Goal: Transaction & Acquisition: Purchase product/service

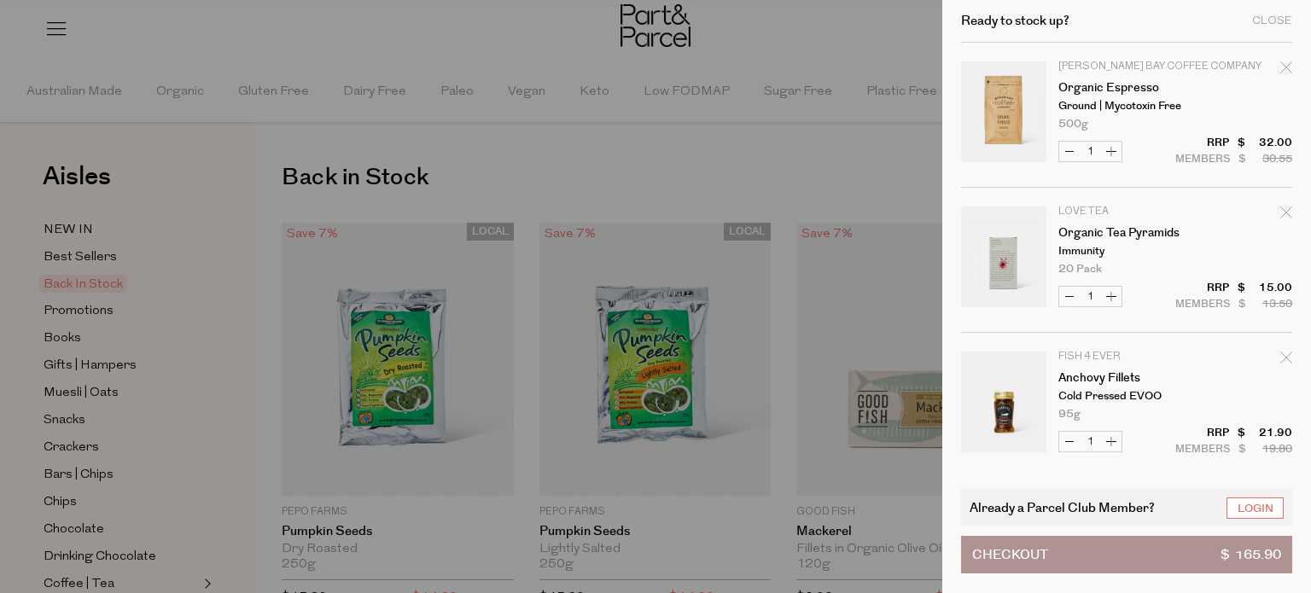
click at [1262, 508] on link "Login" at bounding box center [1255, 508] width 57 height 21
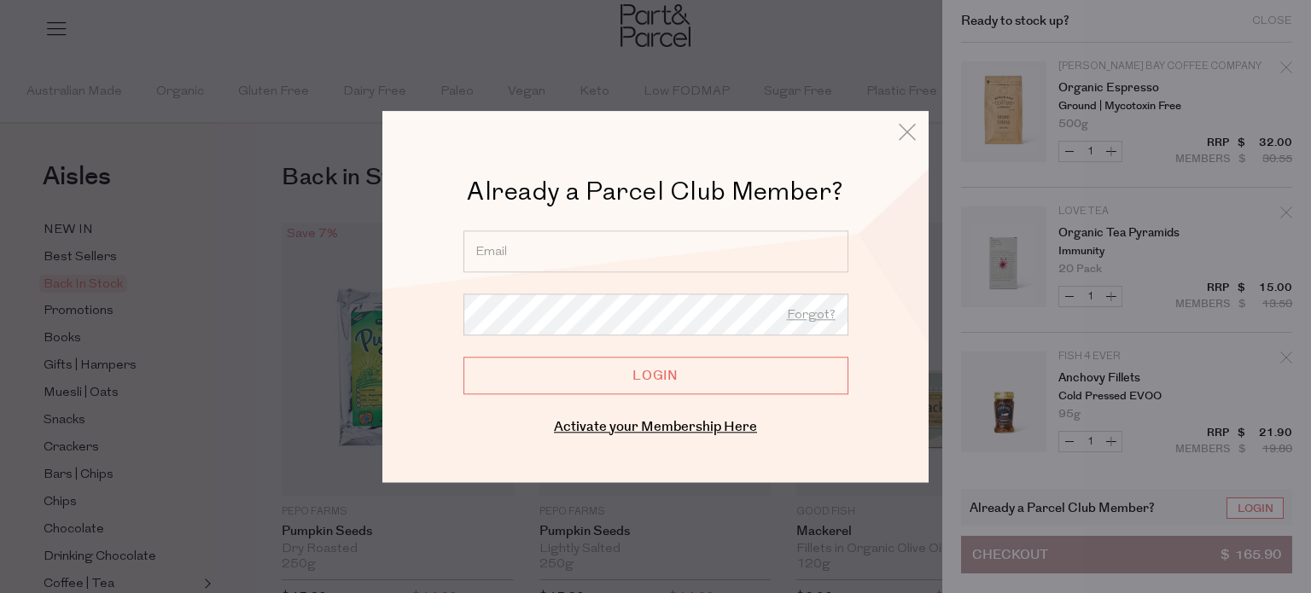
click at [528, 254] on input "email" at bounding box center [656, 252] width 385 height 42
type input "goodgollygosh@live.com.au"
click at [464, 357] on input "Login" at bounding box center [656, 376] width 385 height 38
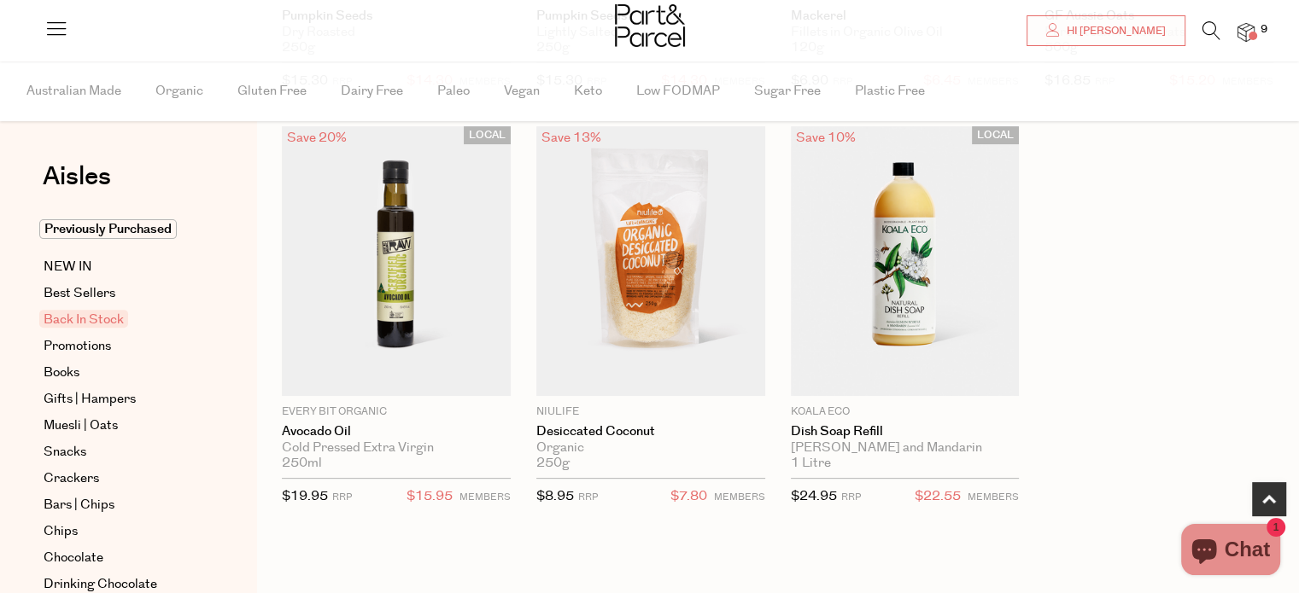
scroll to position [508, 0]
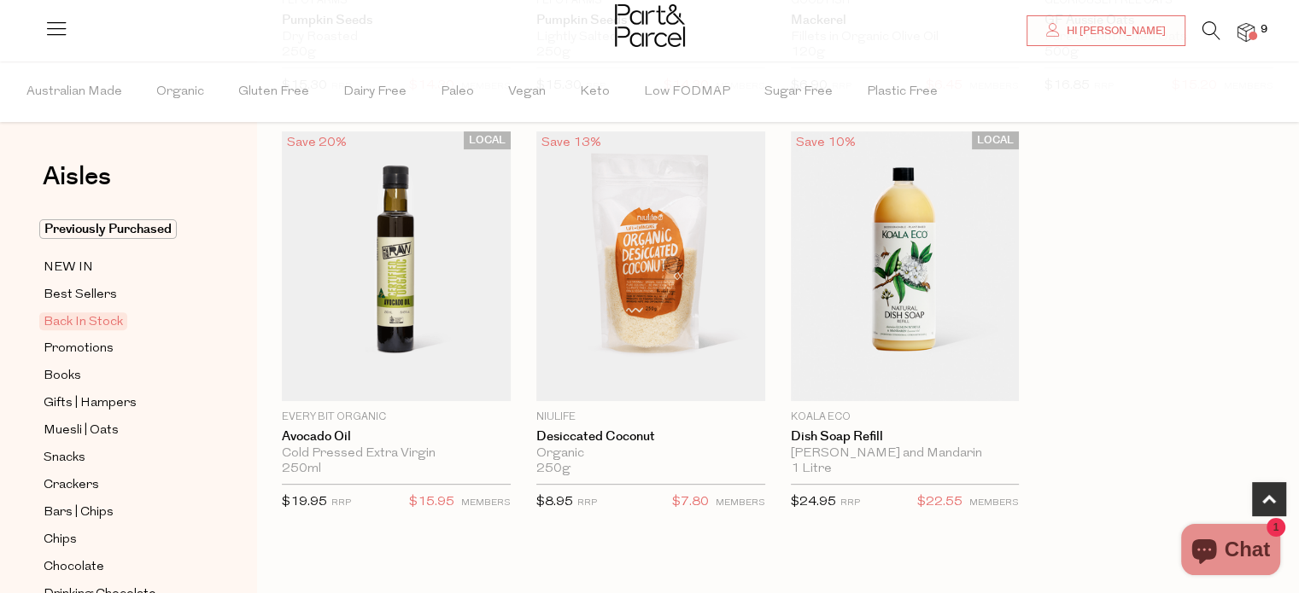
click at [1241, 32] on img at bounding box center [1245, 33] width 17 height 20
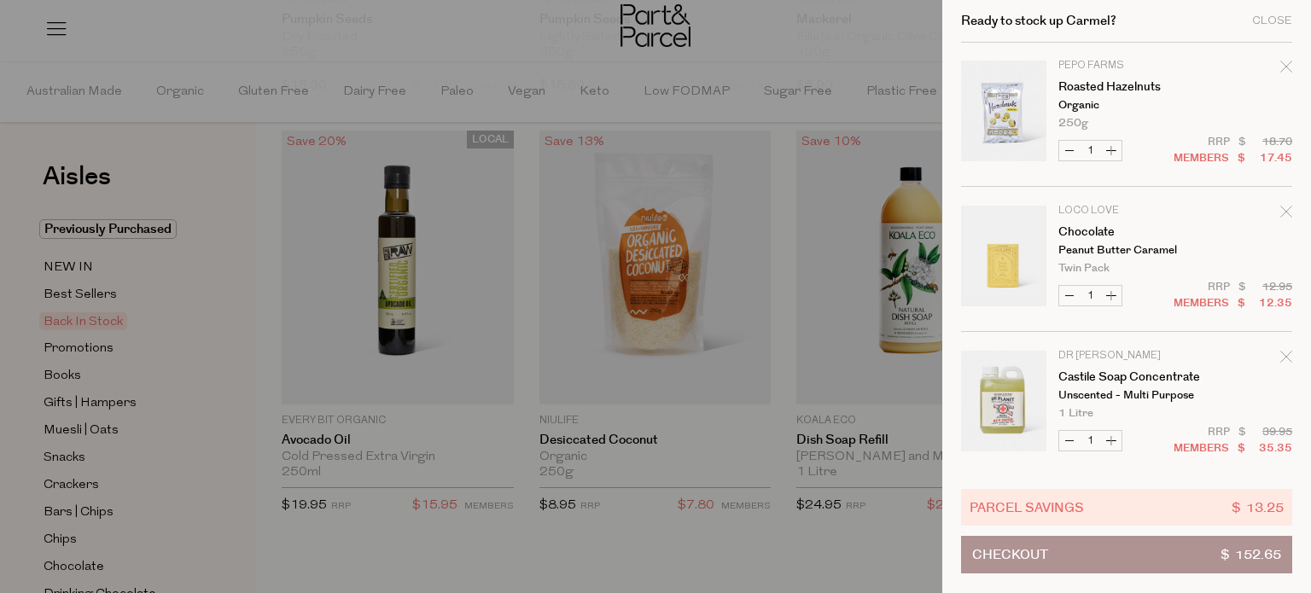
scroll to position [877, 0]
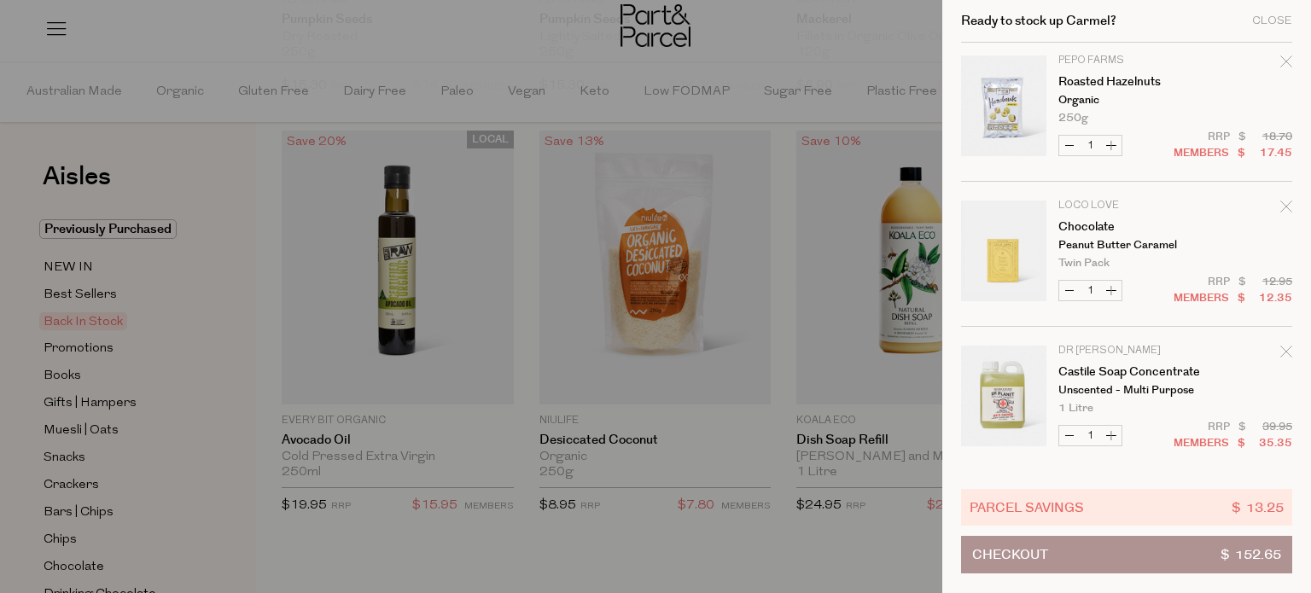
click at [506, 44] on div at bounding box center [655, 296] width 1311 height 593
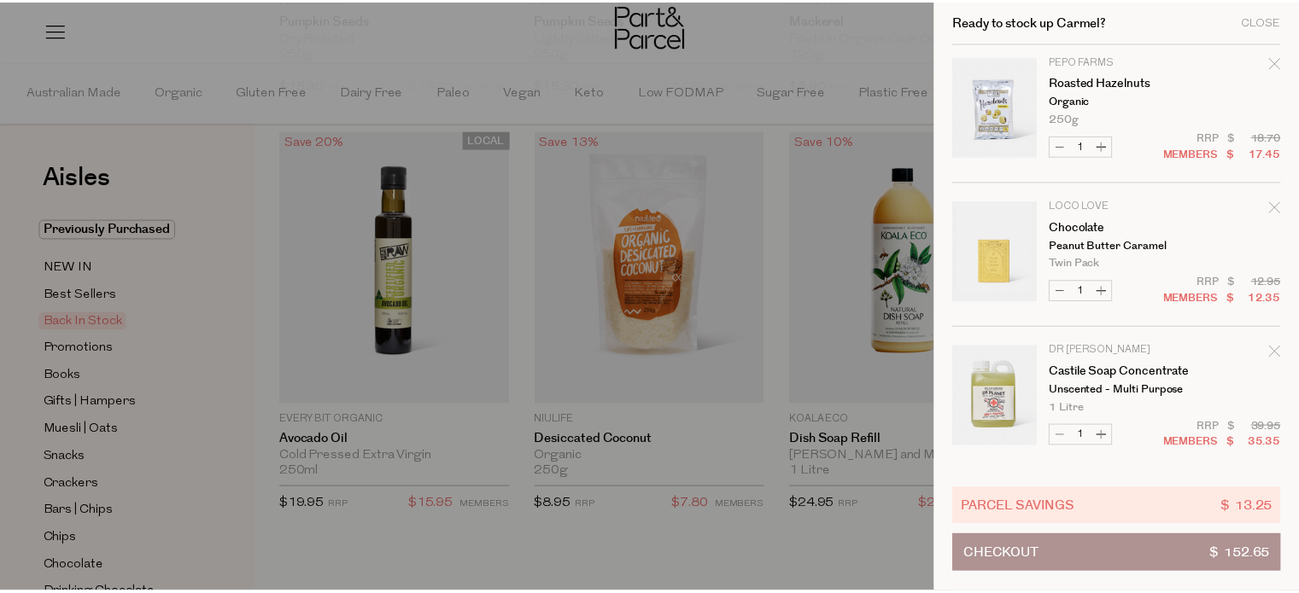
scroll to position [508, 0]
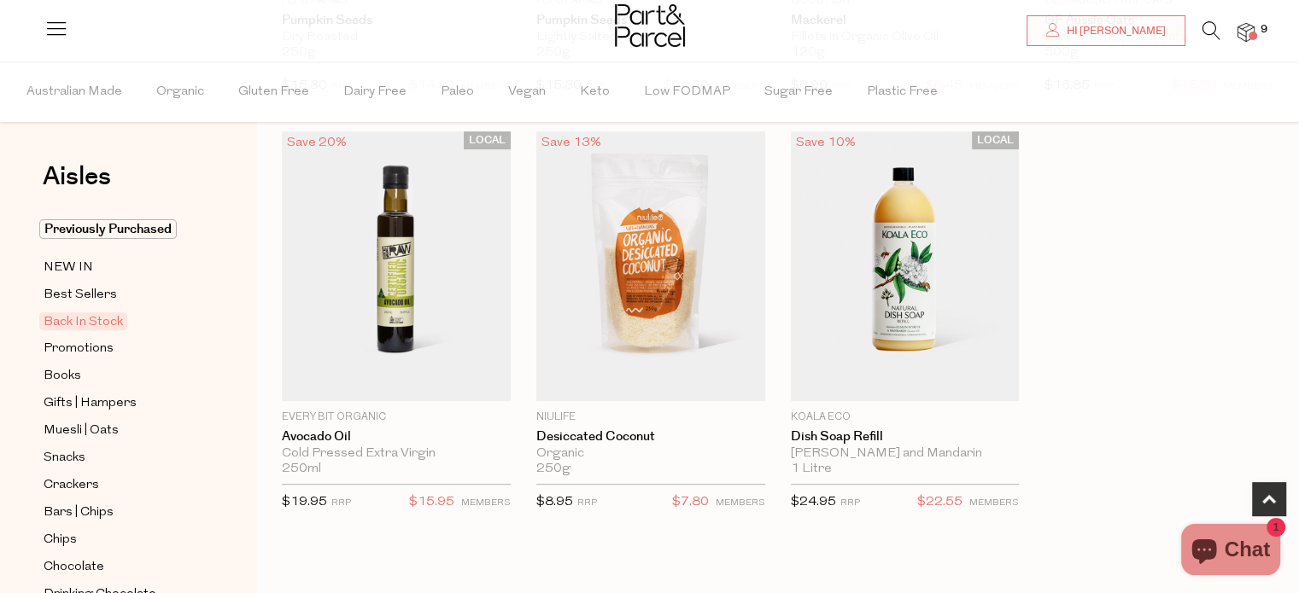
click at [345, 17] on div at bounding box center [649, 27] width 1299 height 55
click at [1199, 24] on li at bounding box center [1202, 34] width 35 height 26
click at [1207, 33] on icon at bounding box center [1211, 30] width 18 height 19
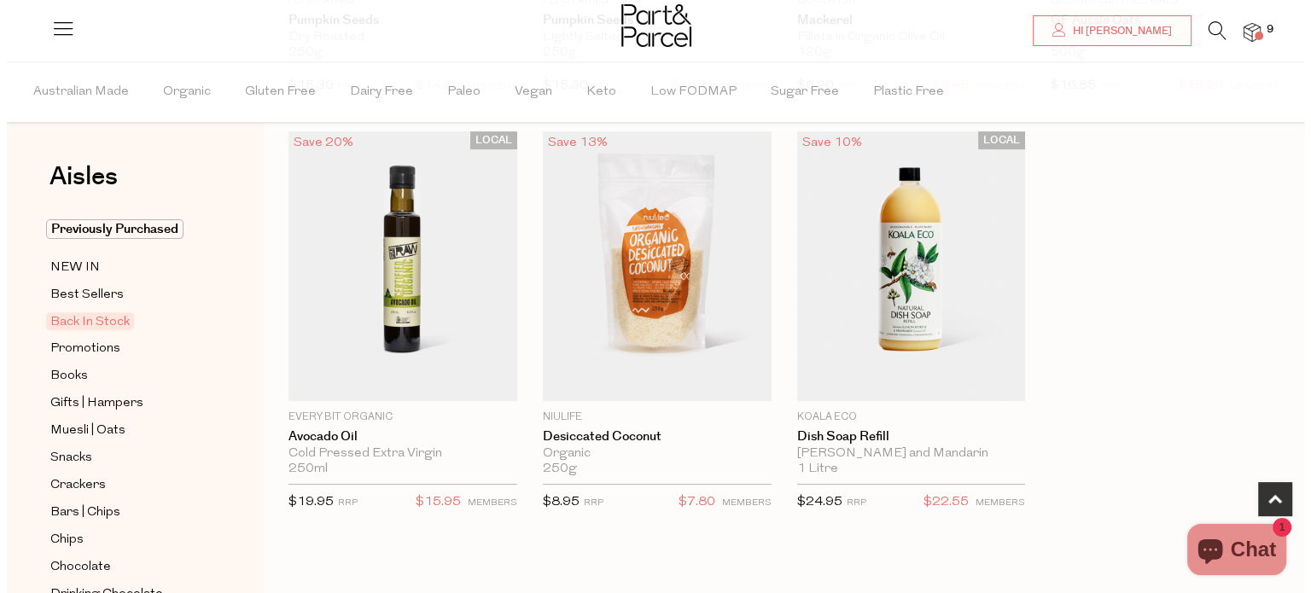
scroll to position [512, 0]
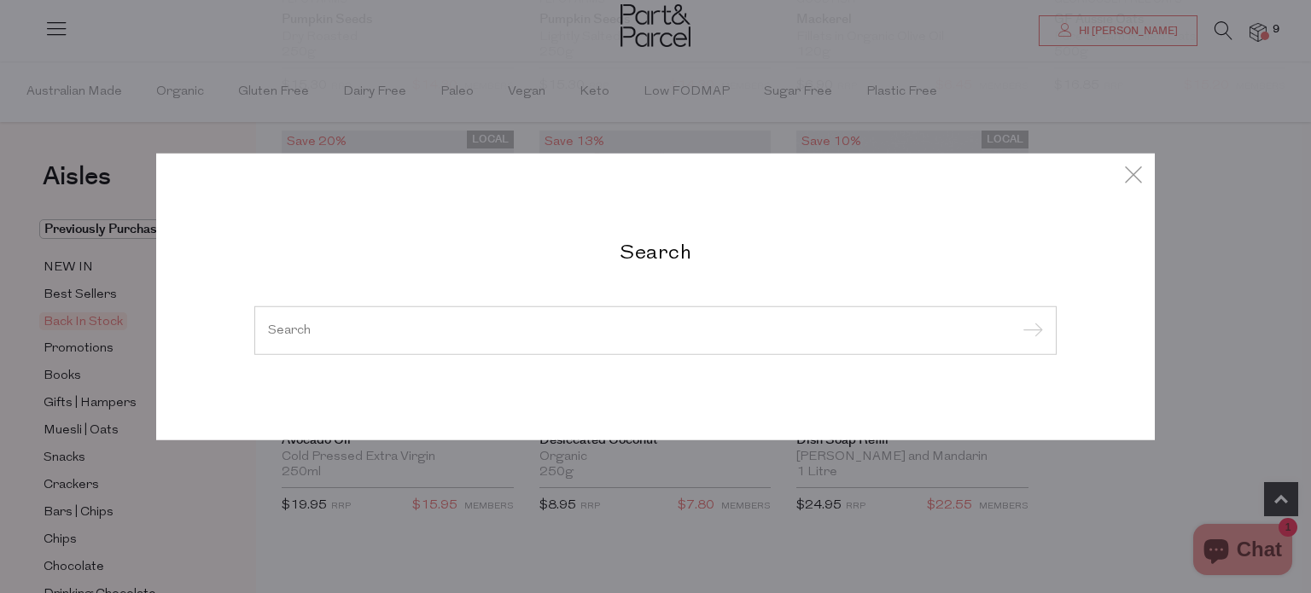
click at [681, 331] on input "search" at bounding box center [655, 330] width 775 height 13
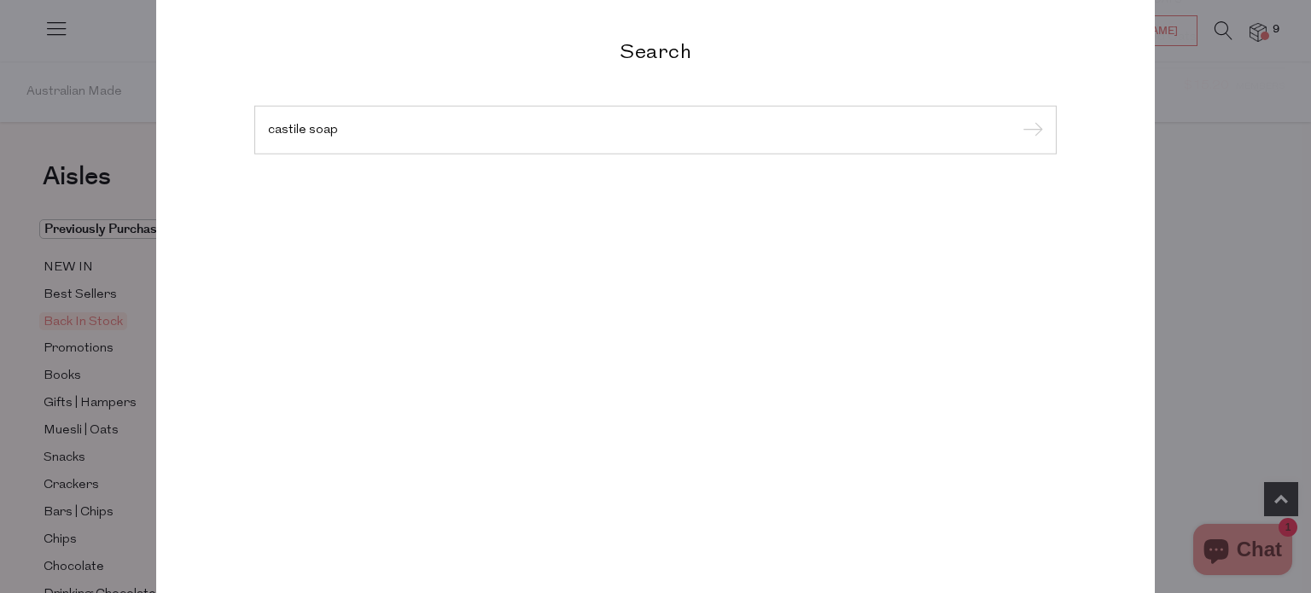
type input "castile soap"
click at [1018, 118] on input "submit" at bounding box center [1031, 131] width 26 height 26
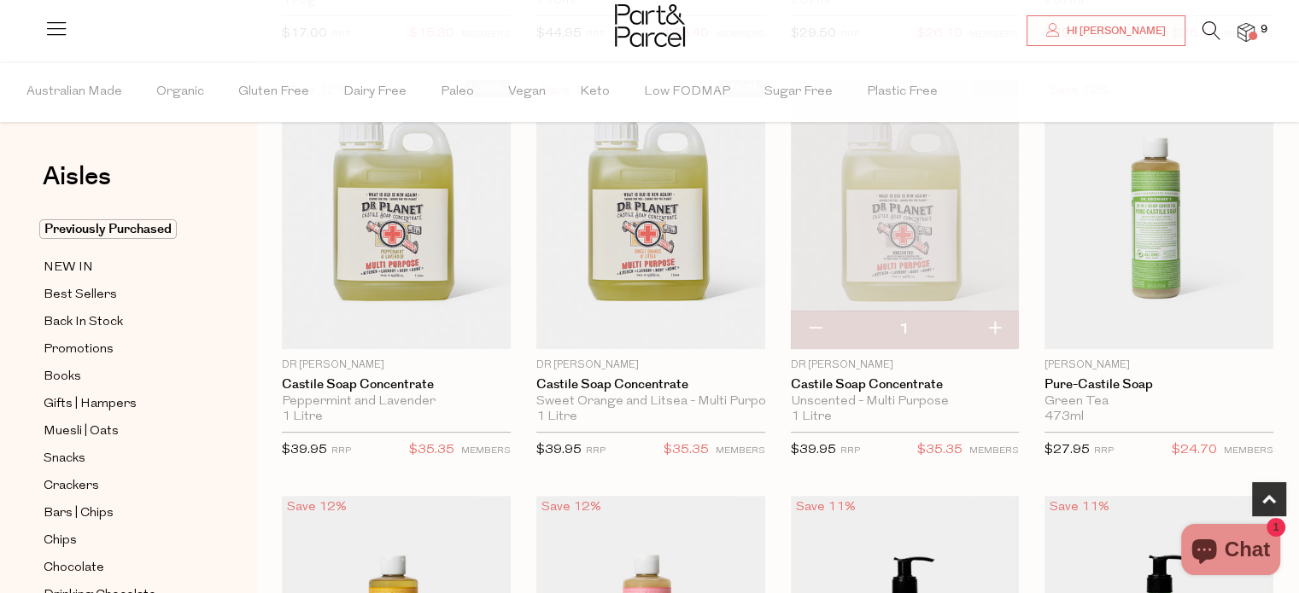
scroll to position [427, 0]
